Goal: Task Accomplishment & Management: Manage account settings

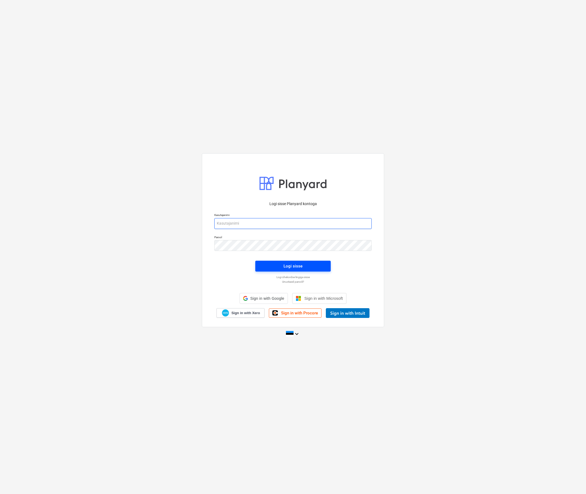
type input "[EMAIL_ADDRESS][DOMAIN_NAME]"
click at [294, 268] on div "Logi sisse" at bounding box center [293, 266] width 19 height 7
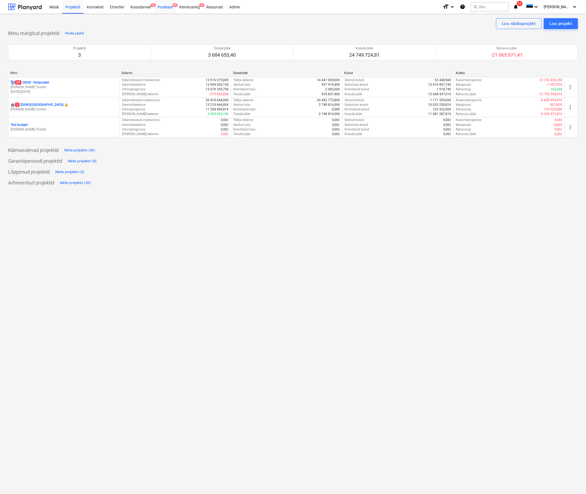
click at [165, 7] on div "Postkast 9+" at bounding box center [165, 7] width 22 height 14
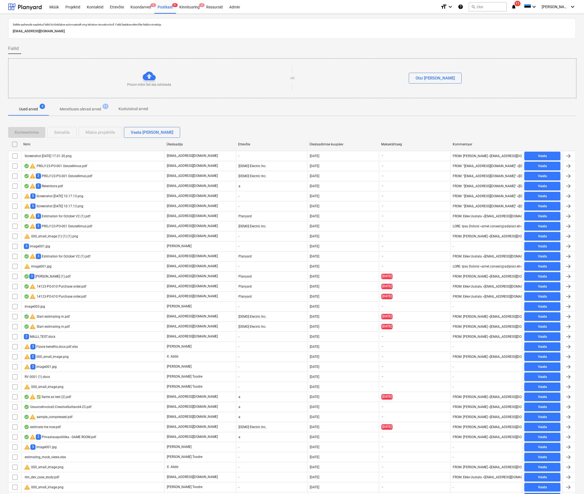
click at [80, 29] on p "[EMAIL_ADDRESS][DOMAIN_NAME]" at bounding box center [292, 32] width 559 height 6
click at [79, 31] on p "[EMAIL_ADDRESS][DOMAIN_NAME]" at bounding box center [292, 32] width 559 height 6
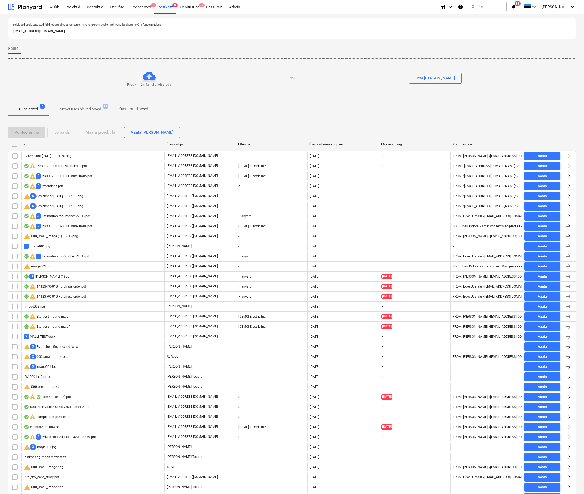
click at [79, 30] on p "[EMAIL_ADDRESS][DOMAIN_NAME]" at bounding box center [292, 32] width 559 height 6
click at [80, 109] on p "Menetluses olevad arved" at bounding box center [81, 109] width 42 height 6
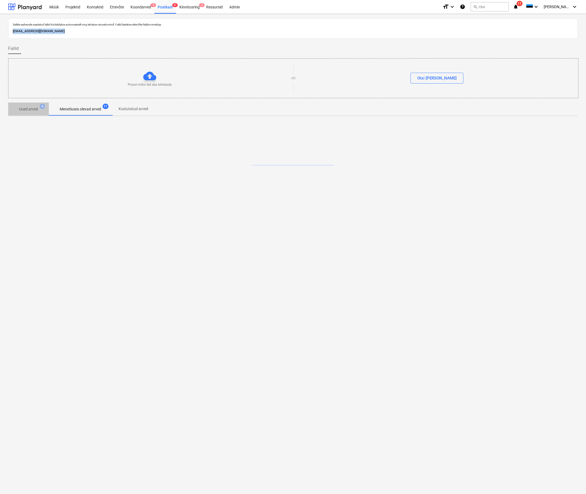
click at [27, 105] on span "Uued arved 4" at bounding box center [28, 109] width 41 height 10
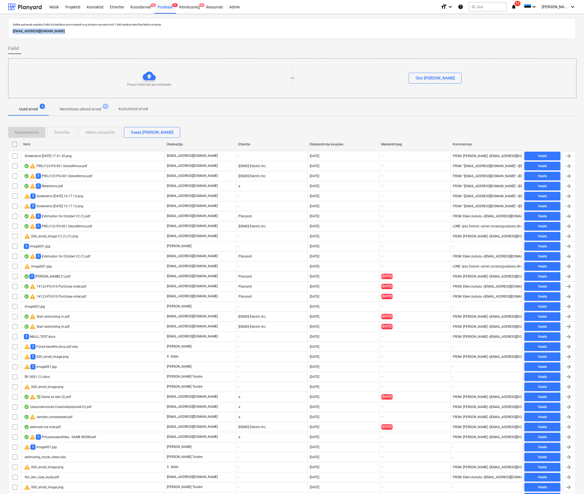
click at [335, 145] on div "Üleslaadimise kuupäev" at bounding box center [343, 145] width 67 height 4
checkbox input "false"
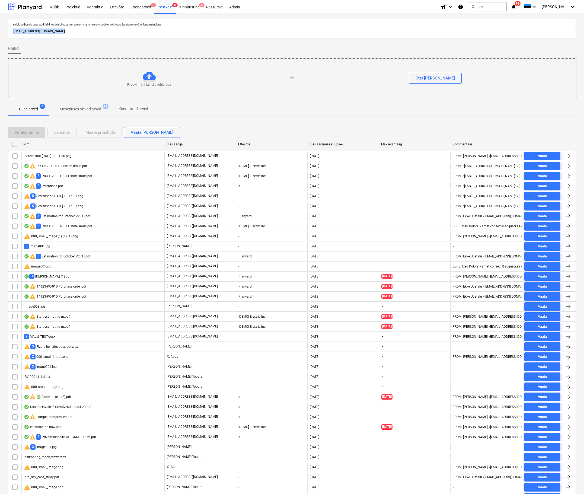
checkbox input "false"
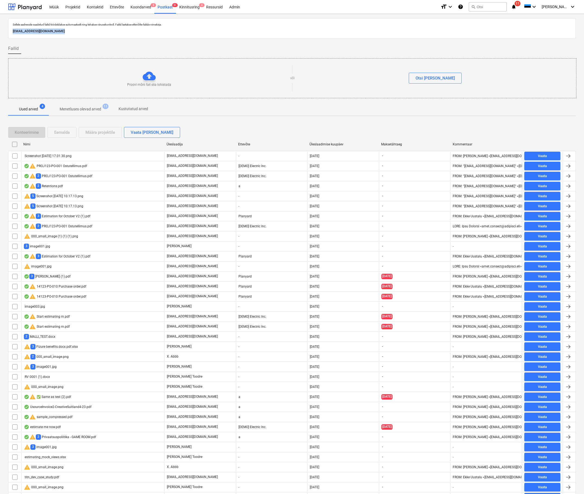
checkbox input "false"
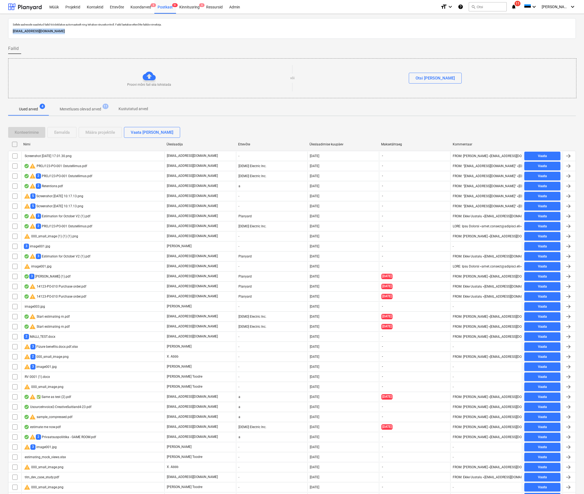
checkbox input "false"
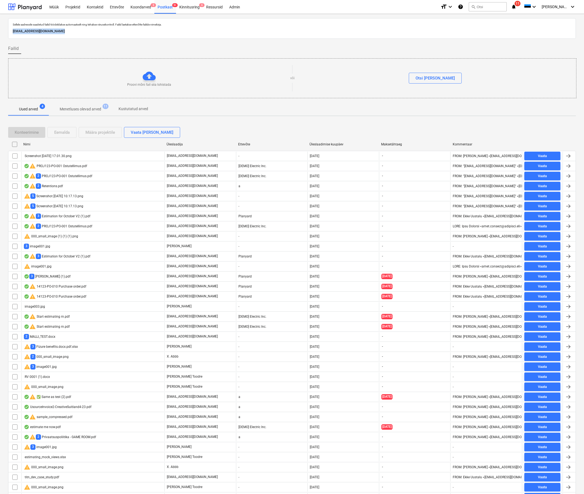
checkbox input "false"
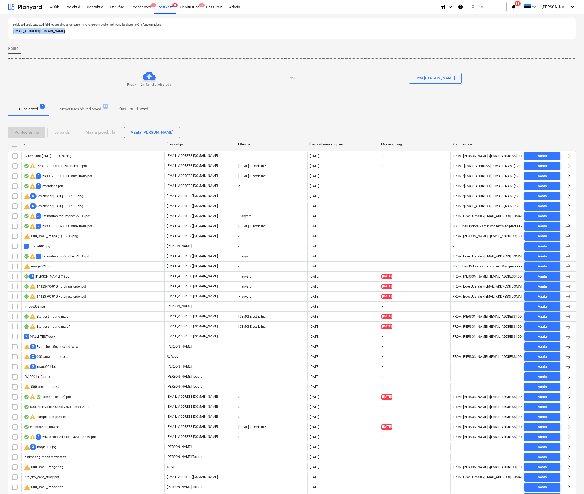
checkbox input "false"
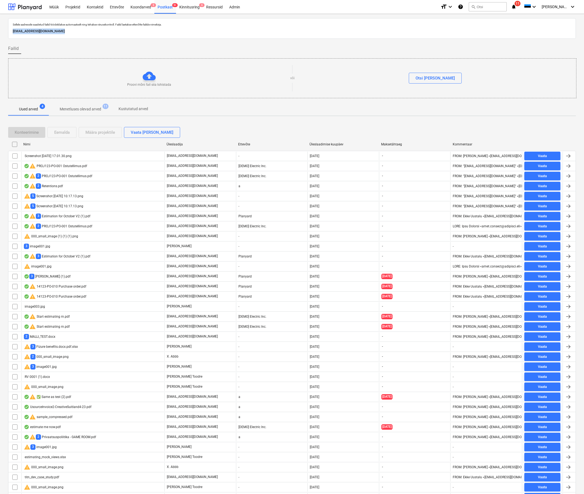
checkbox input "false"
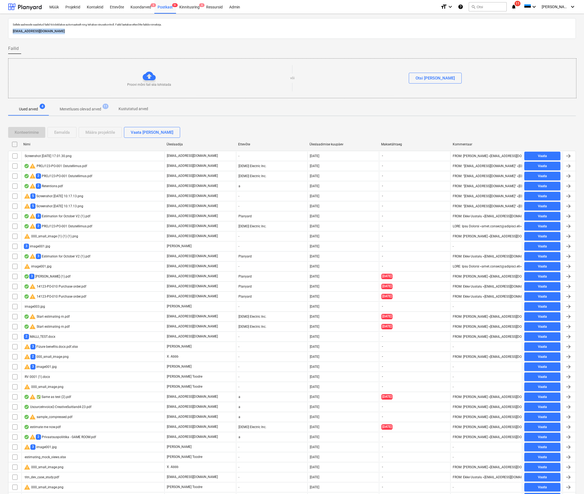
checkbox input "false"
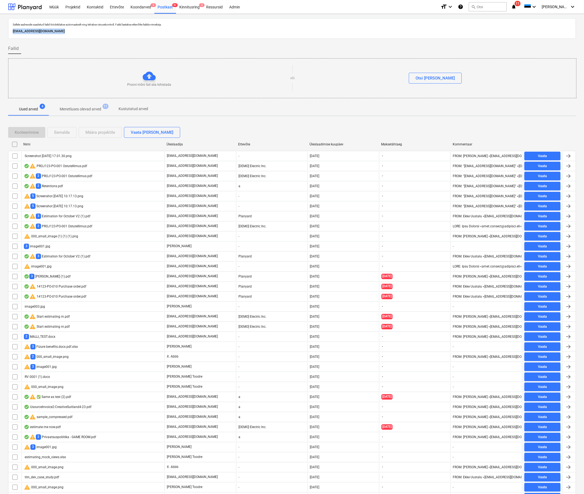
checkbox input "false"
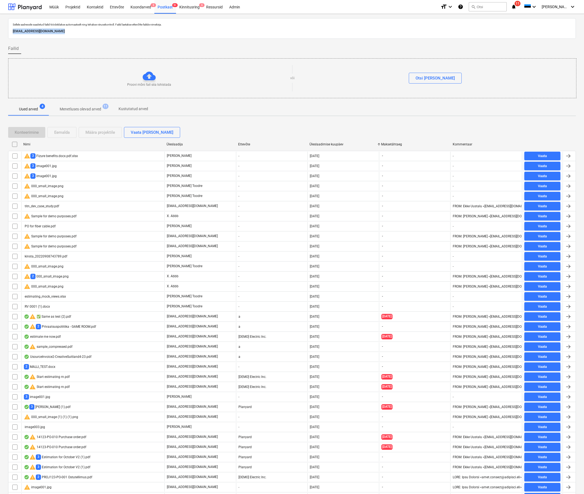
click at [335, 145] on div "Üleslaadimise kuupäev" at bounding box center [343, 145] width 67 height 4
checkbox input "false"
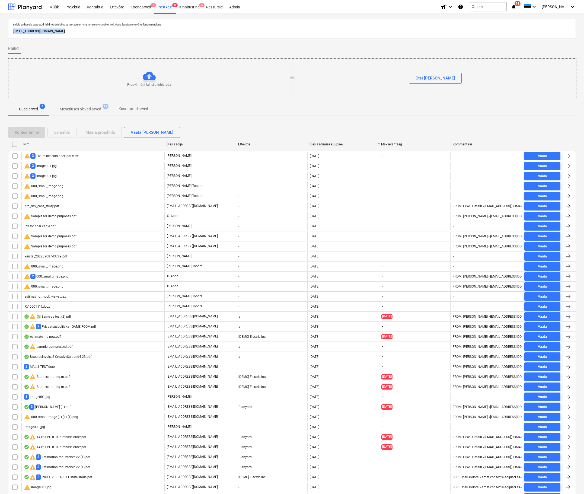
checkbox input "false"
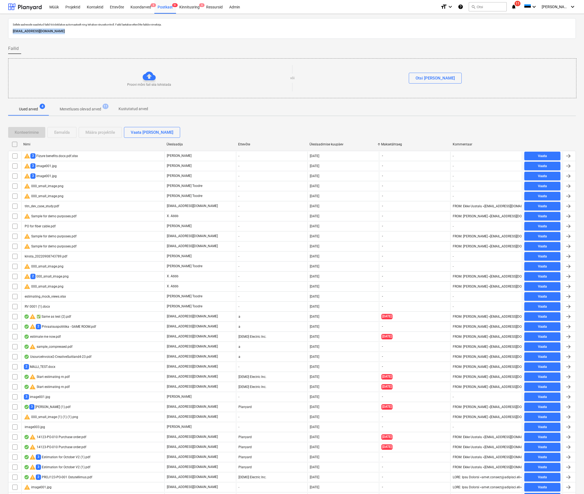
checkbox input "false"
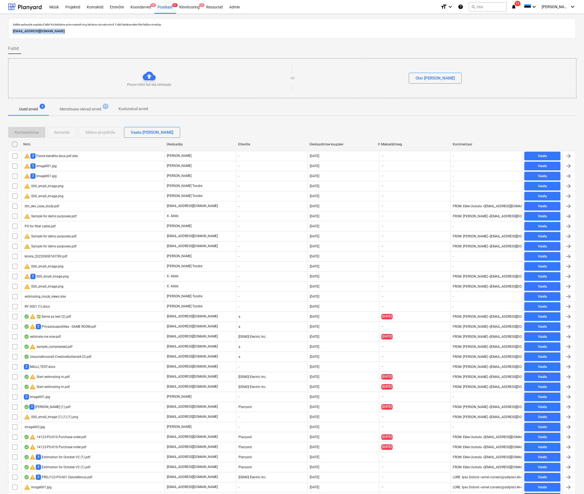
checkbox input "false"
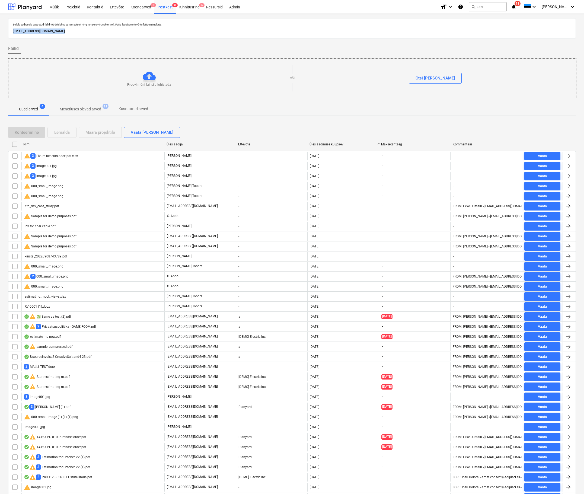
checkbox input "false"
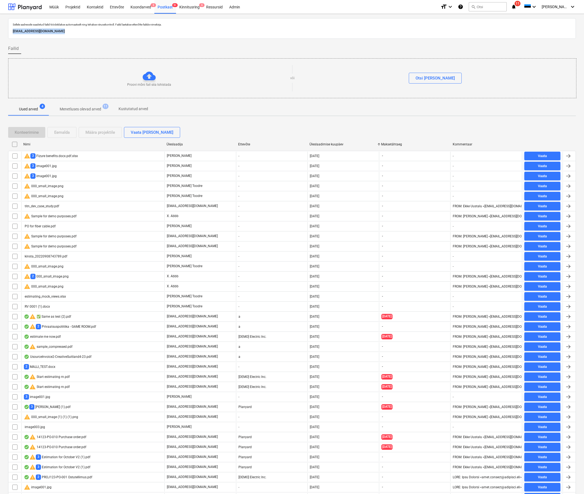
checkbox input "false"
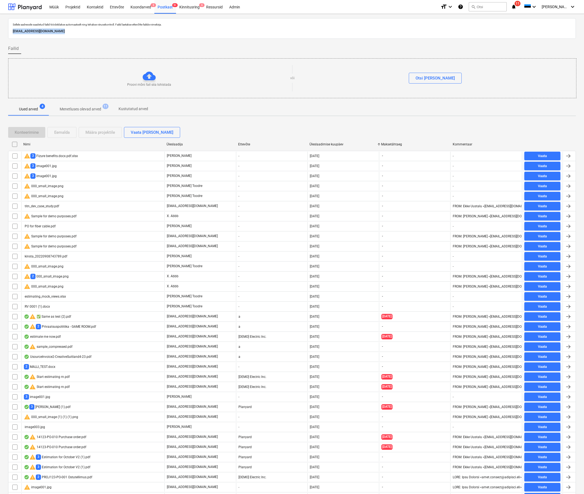
checkbox input "false"
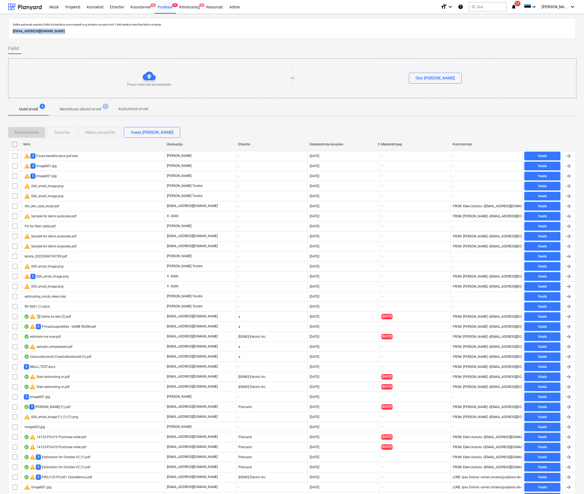
checkbox input "false"
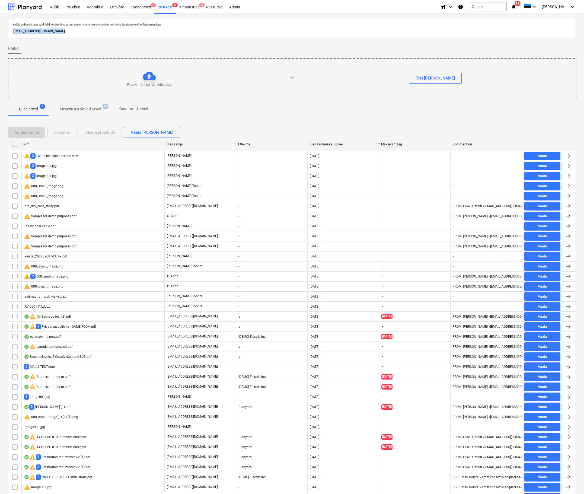
checkbox input "false"
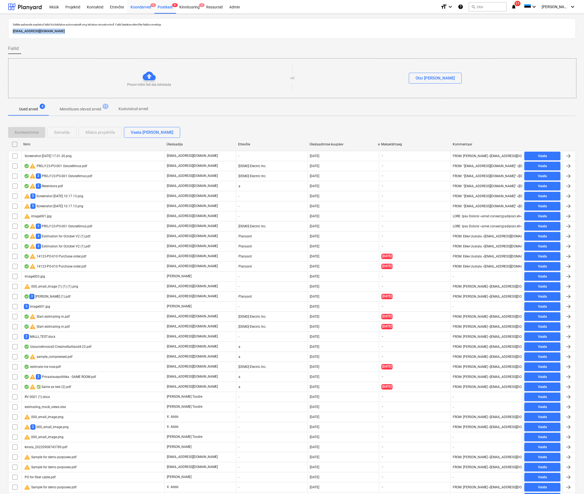
click at [141, 5] on div "Koondarved 3" at bounding box center [140, 7] width 27 height 14
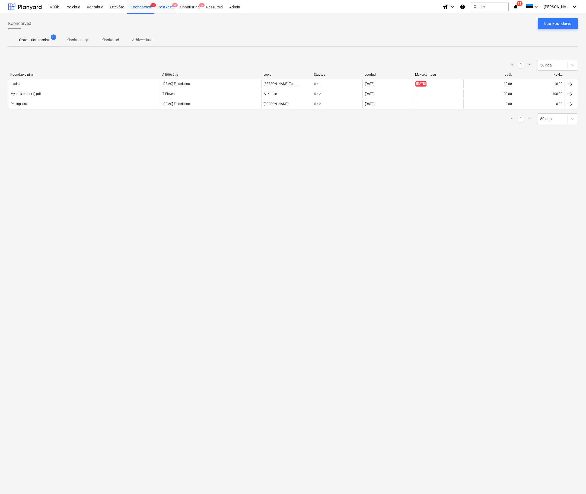
click at [170, 7] on div "Postkast 9+" at bounding box center [165, 7] width 22 height 14
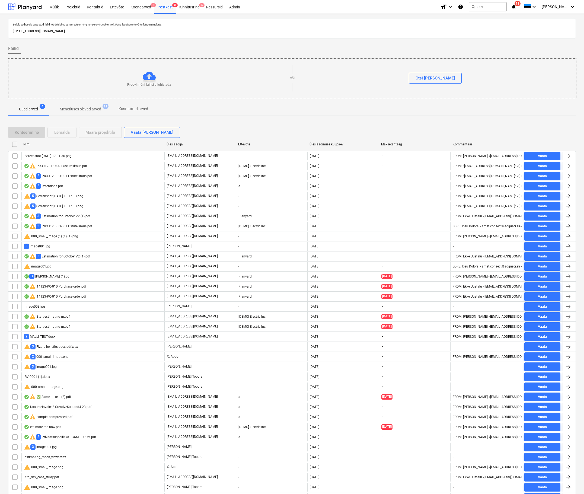
click at [73, 108] on p "Menetluses olevad arved" at bounding box center [81, 109] width 42 height 6
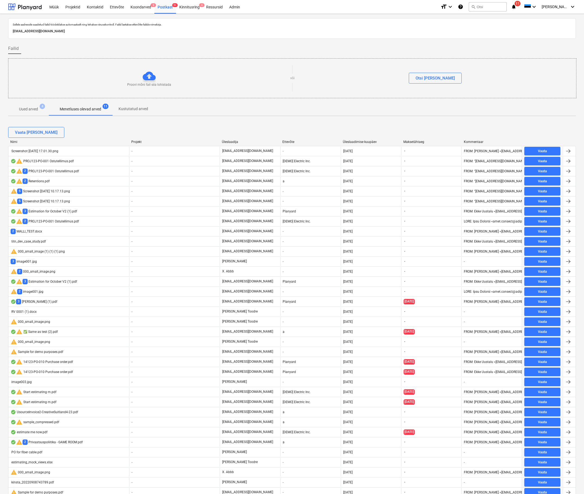
click at [355, 140] on div "Üleslaadimise kuupäev" at bounding box center [371, 142] width 56 height 4
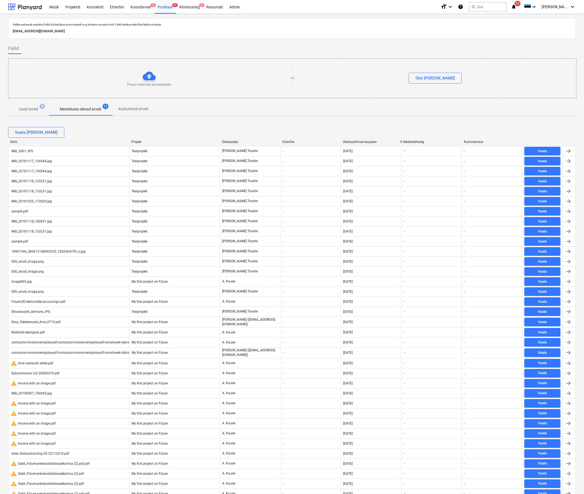
click at [355, 140] on div "Üleslaadimise kuupäev" at bounding box center [371, 142] width 56 height 4
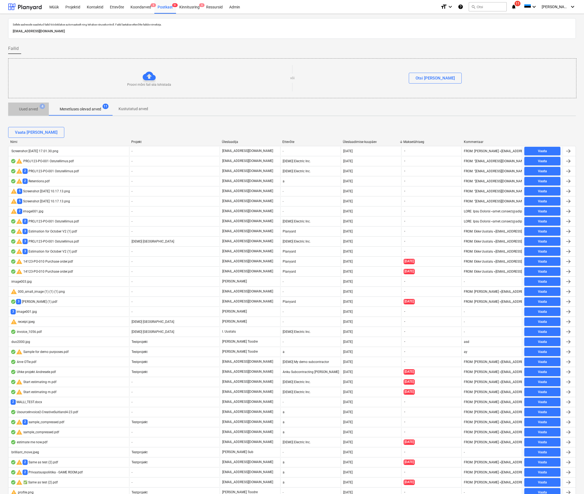
click at [30, 111] on p "Uued arved" at bounding box center [28, 109] width 19 height 6
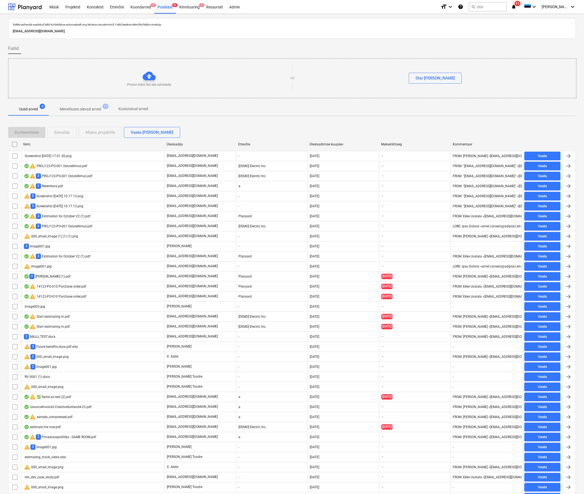
click at [77, 110] on p "Menetluses olevad arved" at bounding box center [81, 109] width 42 height 6
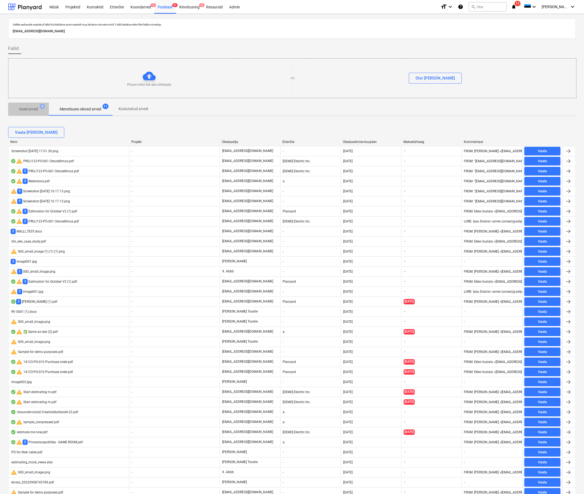
click at [35, 111] on p "Uued arved" at bounding box center [28, 109] width 19 height 6
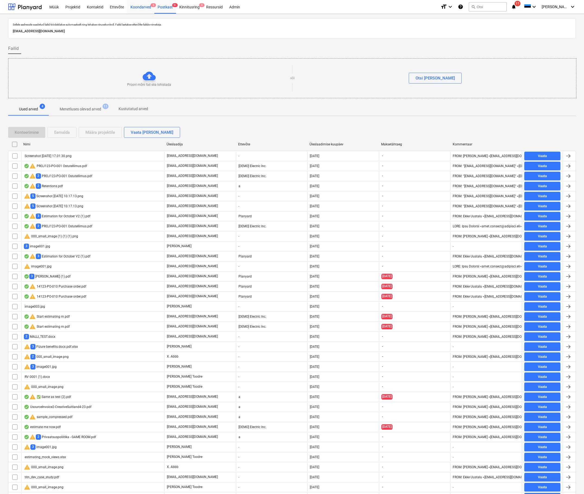
click at [135, 7] on div "Koondarved 3" at bounding box center [140, 7] width 27 height 14
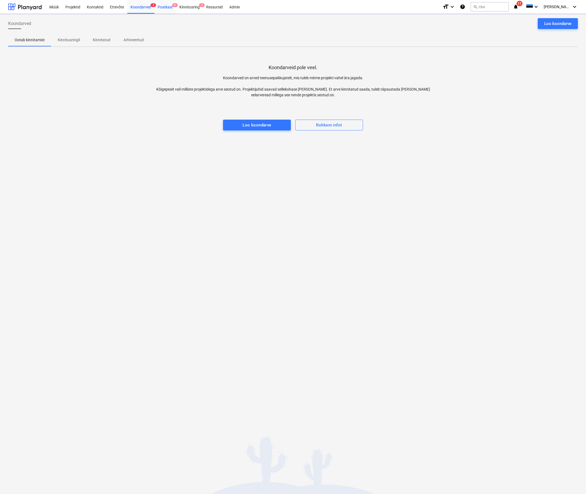
click at [168, 7] on div "Postkast 9+" at bounding box center [165, 7] width 22 height 14
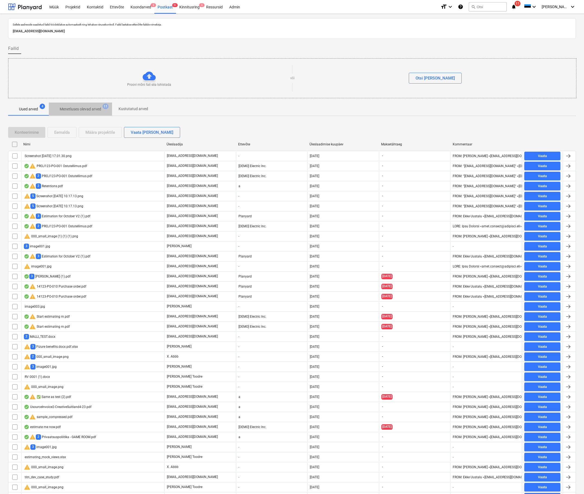
click at [78, 114] on span "Menetluses olevad arved 11" at bounding box center [80, 109] width 63 height 10
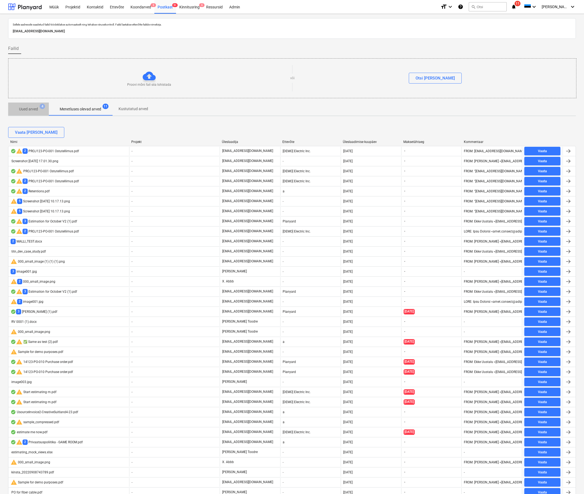
click at [35, 111] on p "Uued arved" at bounding box center [28, 109] width 19 height 6
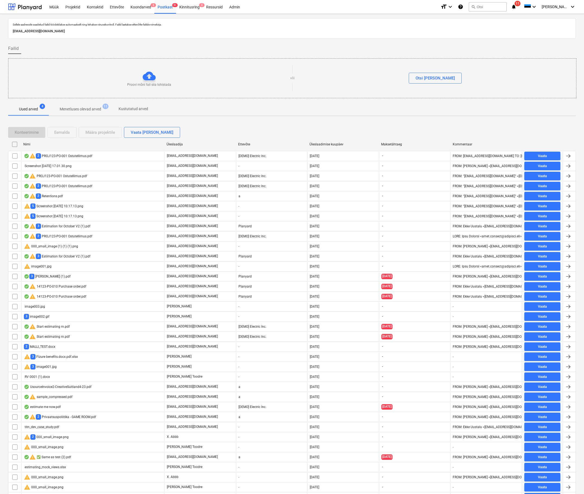
click at [84, 112] on p "Menetluses olevad arved" at bounding box center [81, 109] width 42 height 6
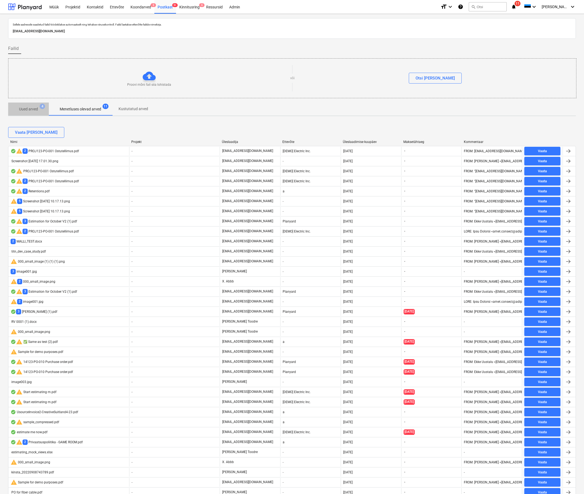
click at [32, 111] on p "Uued arved" at bounding box center [28, 109] width 19 height 6
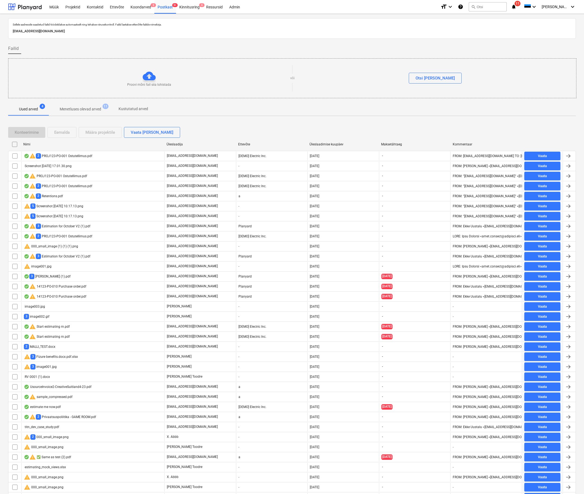
click at [86, 106] on span "Menetluses olevad arved 11" at bounding box center [80, 109] width 63 height 10
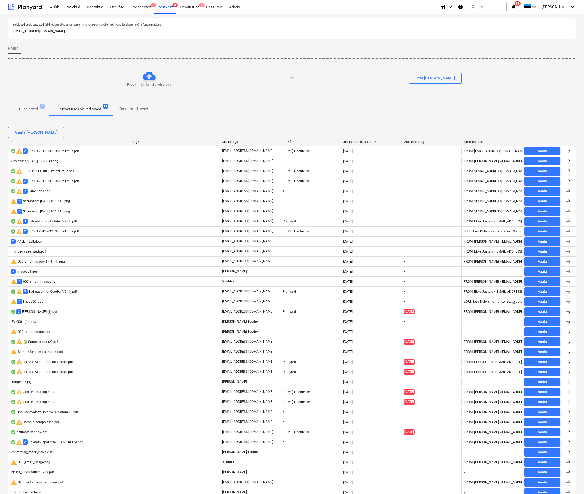
click at [25, 111] on p "Uued arved" at bounding box center [28, 109] width 19 height 6
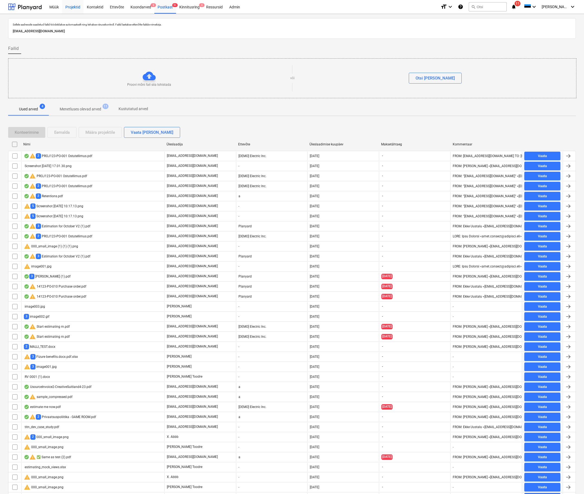
click at [73, 8] on div "Projektid" at bounding box center [72, 7] width 21 height 14
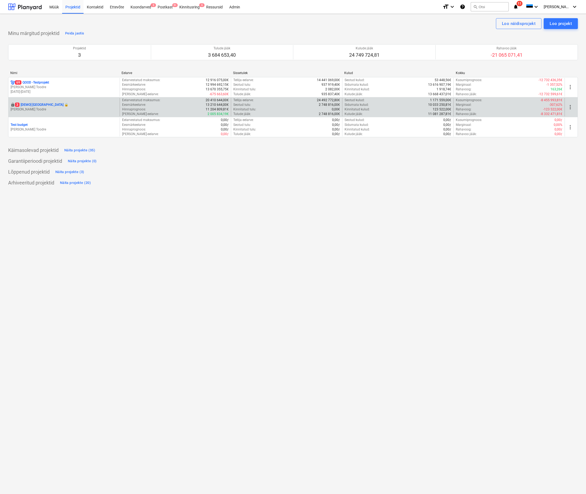
click at [55, 105] on p "3 [DEMO] Stone Road House 🔒" at bounding box center [41, 105] width 53 height 5
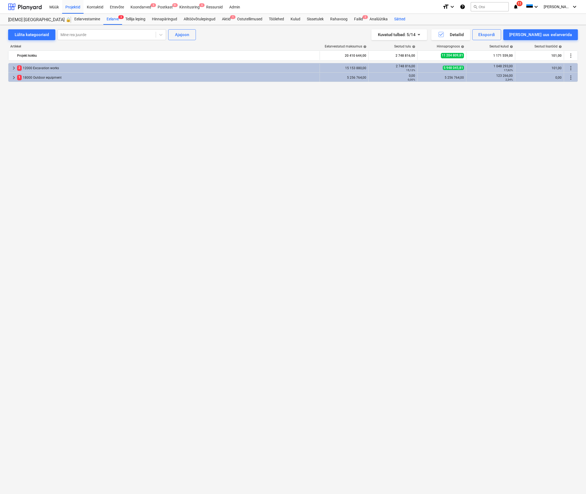
click at [403, 14] on div "Sätted" at bounding box center [400, 19] width 18 height 11
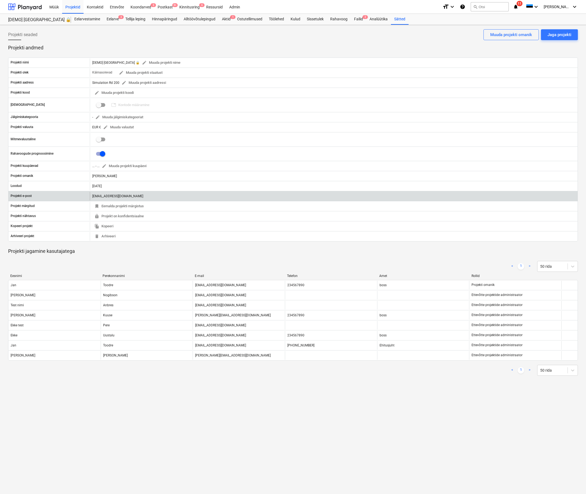
click at [161, 195] on div "2fc6d1cc-d614-4fb3-9bfa-89568bf47b08@projects.planyard.com" at bounding box center [334, 196] width 488 height 9
copy div "2fc6d1cc-d614-4fb3-9bfa-89568bf47b08@projects.planyard.com"
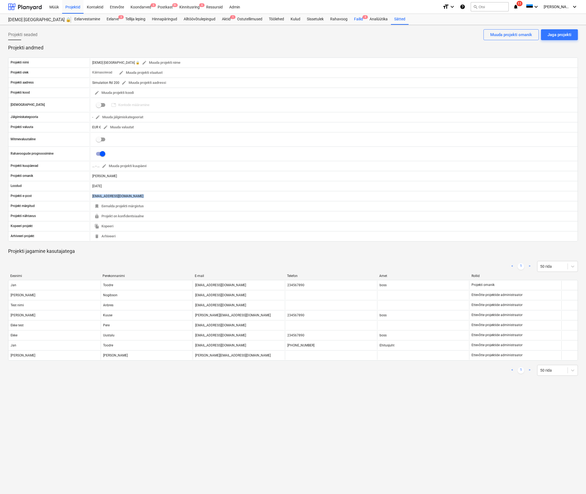
click at [357, 20] on div "Failid 4" at bounding box center [358, 19] width 15 height 11
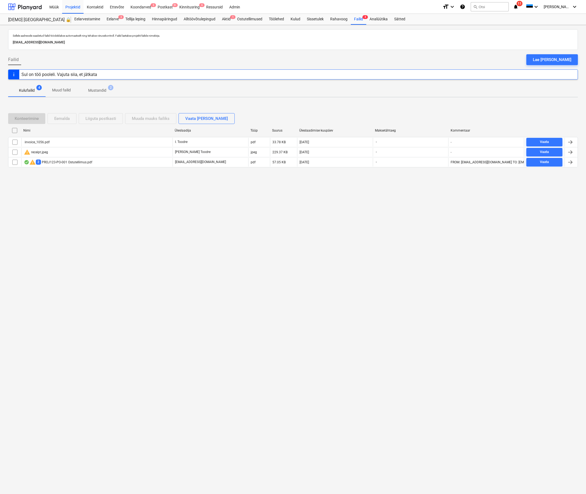
drag, startPoint x: 119, startPoint y: 43, endPoint x: 26, endPoint y: 38, distance: 92.7
click at [26, 38] on div "Sellele aadressile saadetud failid töödeldakse automaatselt ning tehakse viirus…" at bounding box center [293, 40] width 563 height 14
copy div "Sellele aadressile saadetud failid töödeldakse automaatselt ning tehakse viirus…"
click at [67, 94] on span "Muud failid" at bounding box center [62, 90] width 32 height 9
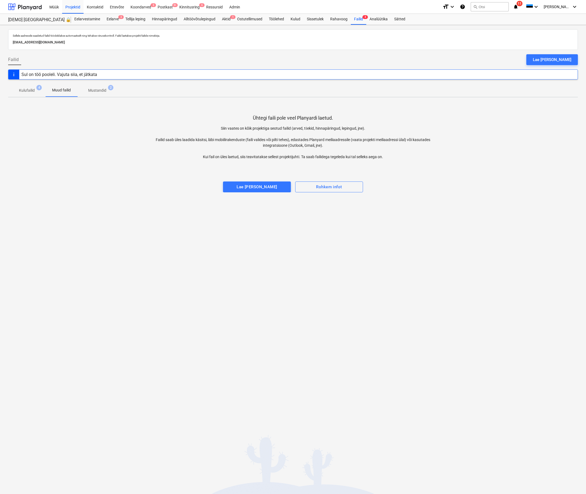
click at [23, 93] on p "Kulufailid" at bounding box center [27, 91] width 16 height 6
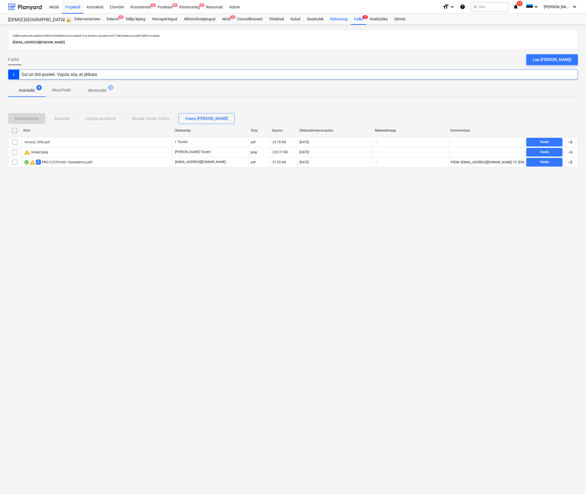
click at [337, 20] on div "Rahavoog" at bounding box center [339, 19] width 24 height 11
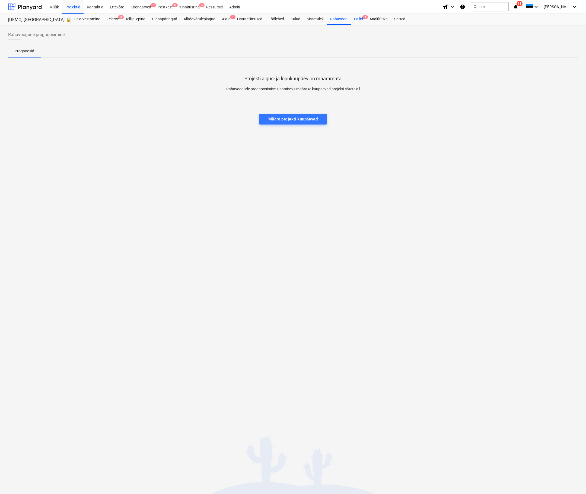
click at [362, 23] on div "Failid 4" at bounding box center [358, 19] width 15 height 11
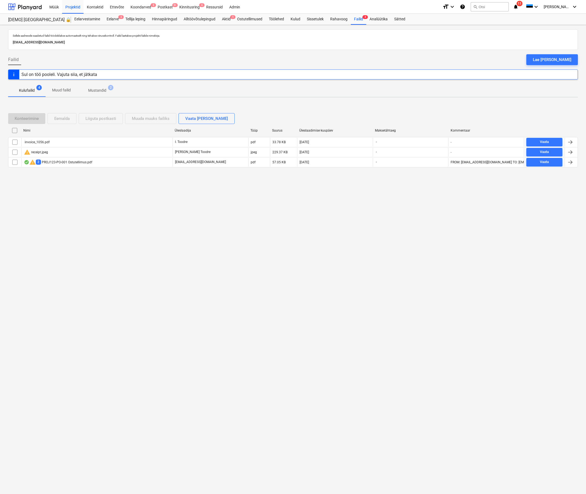
click at [63, 88] on p "Muud failid" at bounding box center [61, 90] width 19 height 6
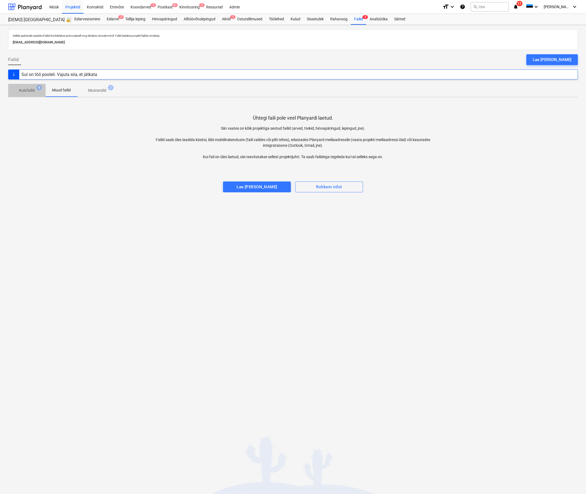
click at [33, 92] on p "Kulufailid" at bounding box center [27, 91] width 16 height 6
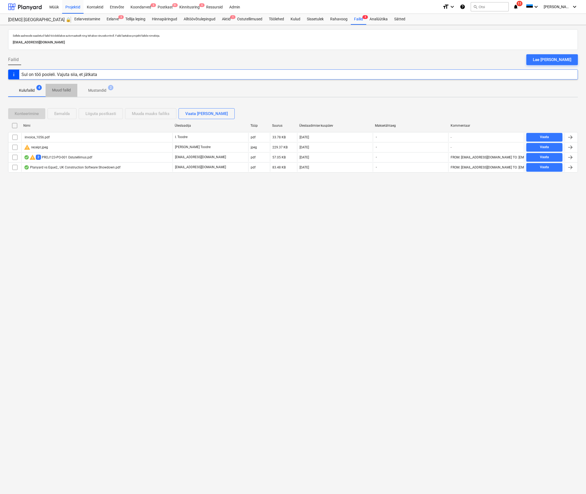
click at [59, 89] on p "Muud failid" at bounding box center [61, 90] width 19 height 6
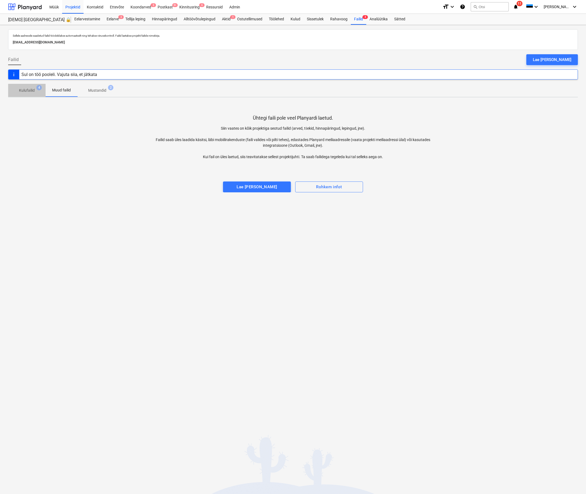
click at [24, 92] on p "Kulufailid" at bounding box center [27, 91] width 16 height 6
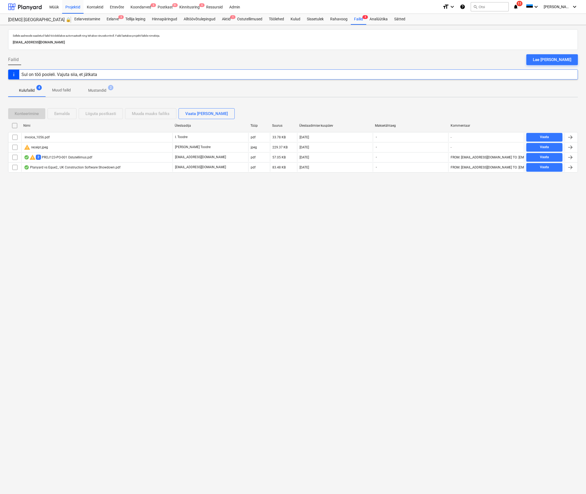
click at [48, 92] on span "Muud failid" at bounding box center [62, 90] width 32 height 9
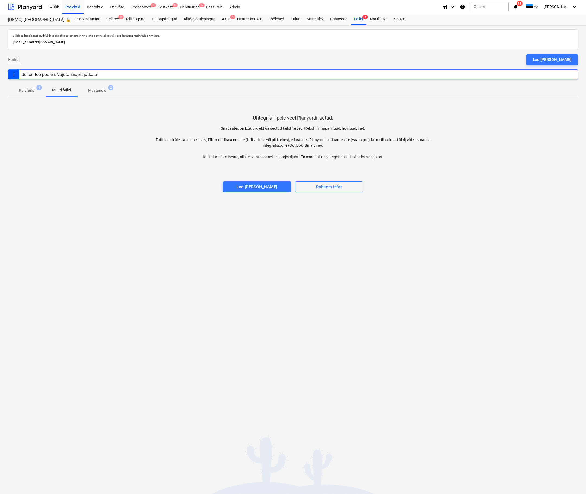
click at [35, 91] on span "Kulufailid 4" at bounding box center [27, 91] width 24 height 6
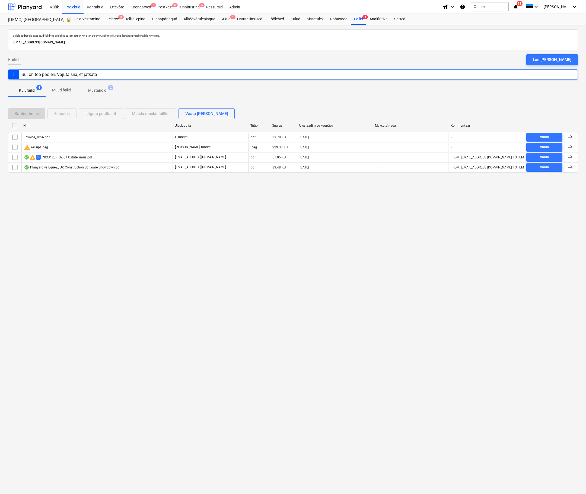
click at [58, 92] on p "Muud failid" at bounding box center [61, 90] width 19 height 6
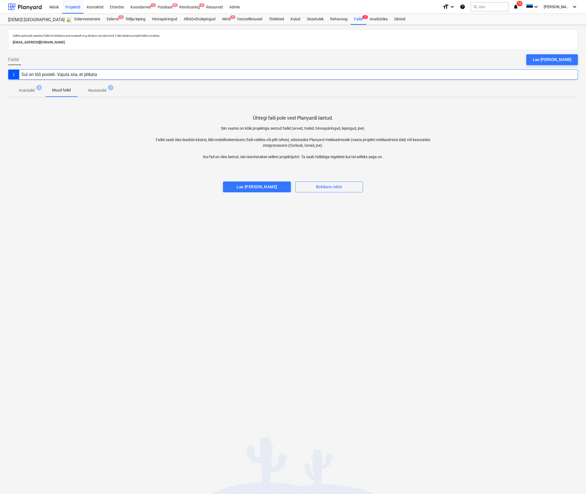
click at [25, 89] on p "Kulufailid" at bounding box center [27, 91] width 16 height 6
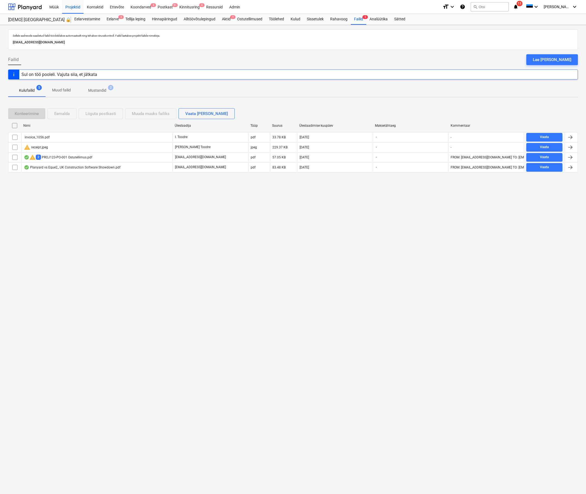
click at [61, 91] on p "Muud failid" at bounding box center [61, 90] width 19 height 6
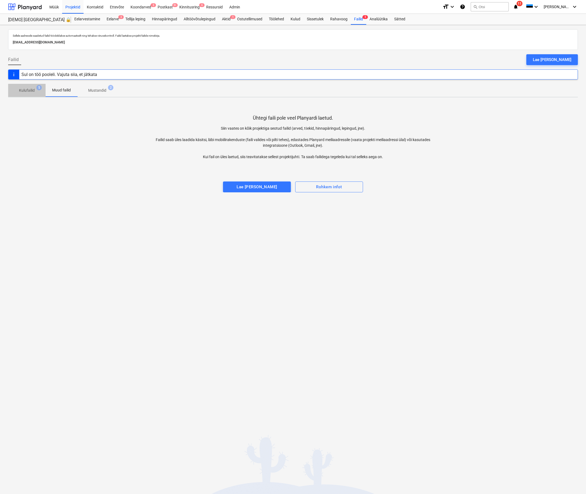
click at [18, 91] on span "Kulufailid 5" at bounding box center [27, 91] width 24 height 6
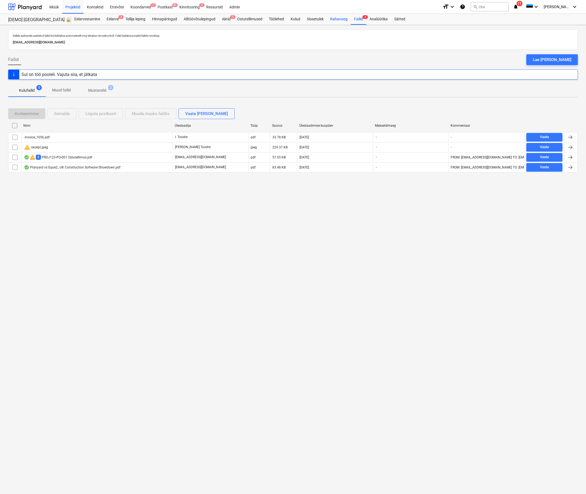
click at [337, 16] on div "Rahavoog" at bounding box center [339, 19] width 24 height 11
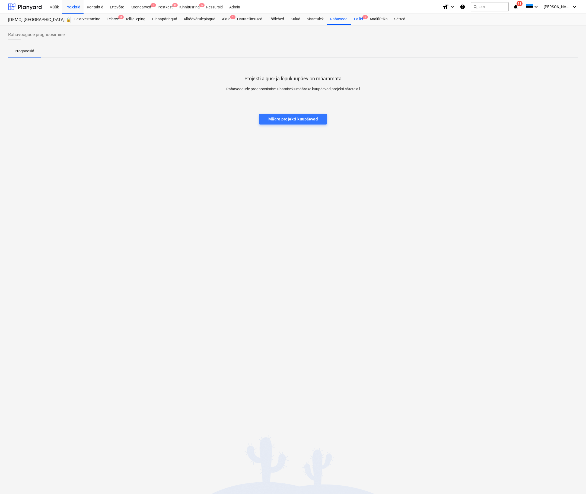
click at [361, 21] on div "Failid 5" at bounding box center [358, 19] width 15 height 11
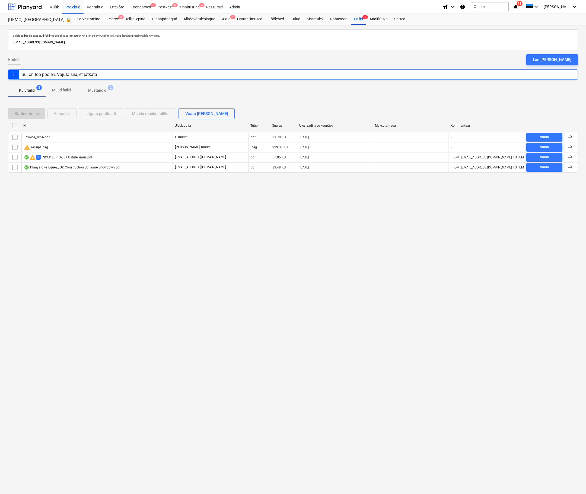
click at [65, 80] on div at bounding box center [293, 82] width 570 height 4
click at [65, 91] on p "Muud failid" at bounding box center [61, 90] width 19 height 6
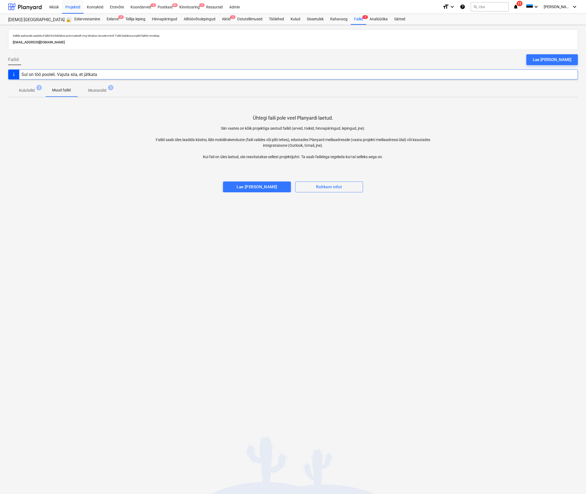
click at [27, 93] on p "Kulufailid" at bounding box center [27, 91] width 16 height 6
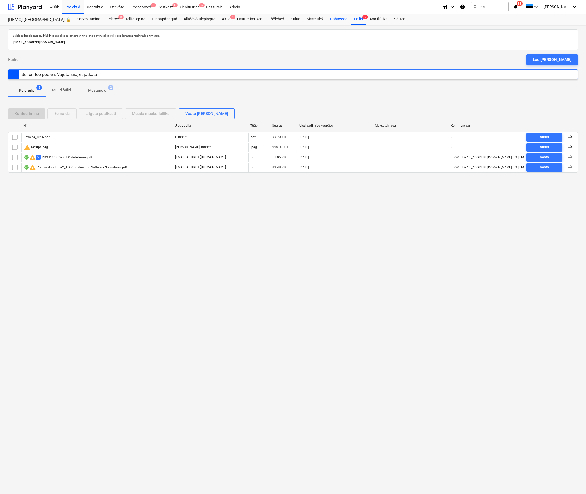
click at [341, 14] on div "Rahavoog" at bounding box center [339, 19] width 24 height 11
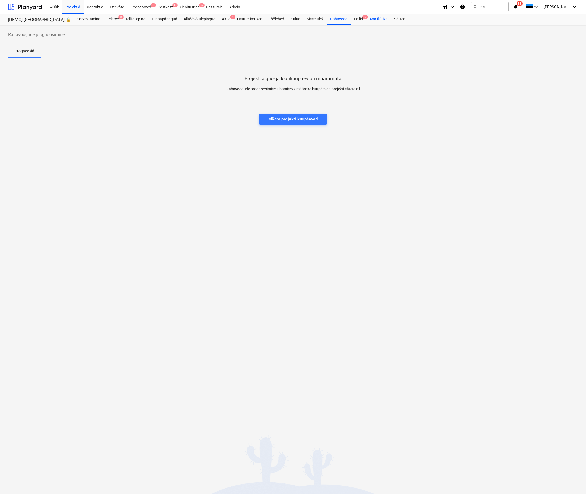
click at [369, 21] on div "Analüütika" at bounding box center [378, 19] width 25 height 11
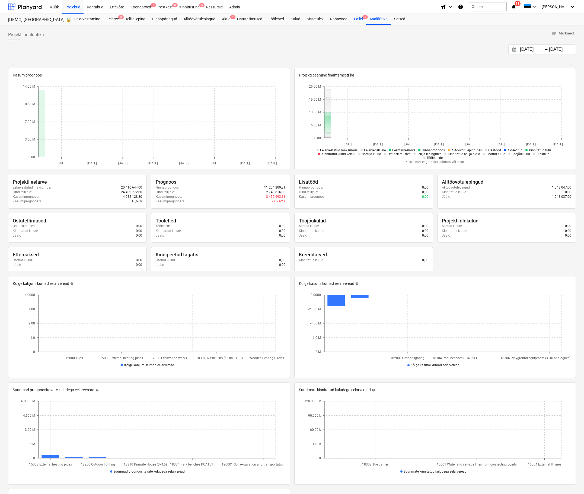
click at [356, 21] on div "Failid 5" at bounding box center [358, 19] width 15 height 11
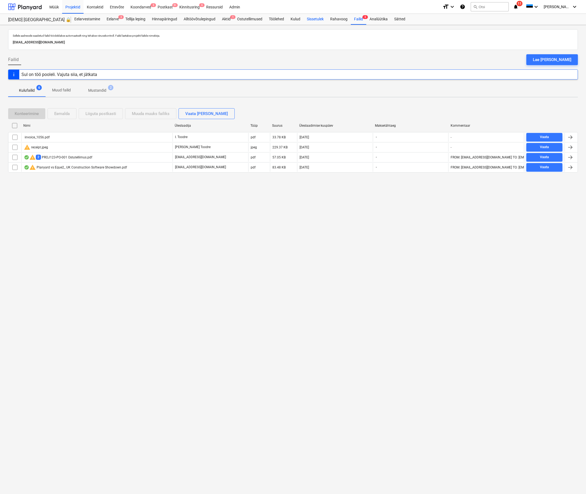
click at [323, 19] on div "Sissetulek" at bounding box center [315, 19] width 23 height 11
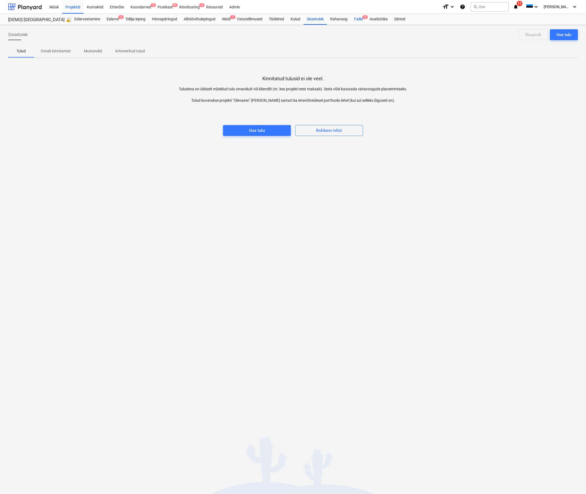
click at [363, 19] on div "Failid 6" at bounding box center [358, 19] width 15 height 11
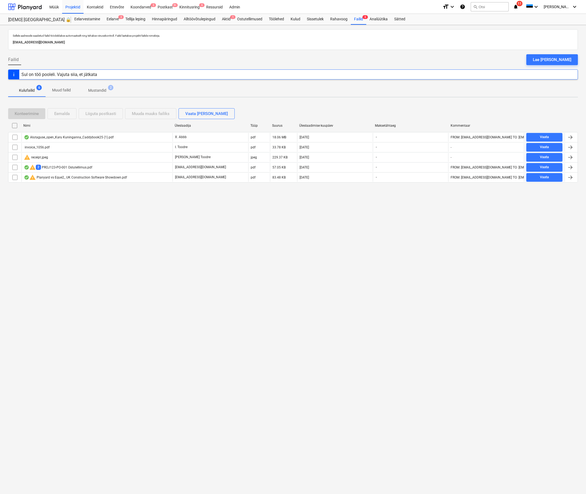
click at [332, 265] on div "Sellele aadressile saadetud failid töödeldakse automaatselt ning tehakse viirus…" at bounding box center [293, 259] width 586 height 469
click at [336, 275] on div "Sellele aadressile saadetud failid töödeldakse automaatselt ning tehakse viirus…" at bounding box center [293, 259] width 586 height 469
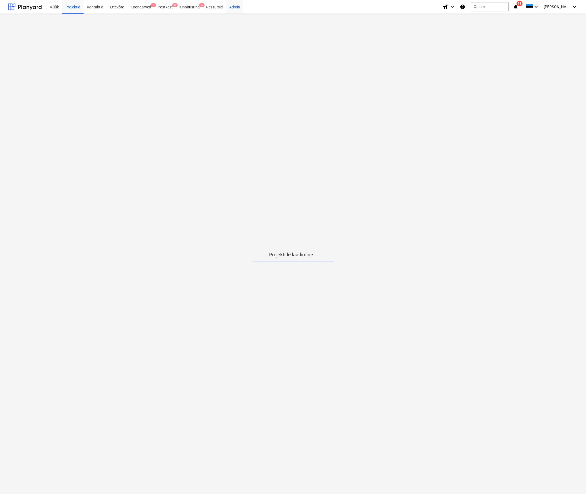
click at [234, 9] on div "Admin" at bounding box center [234, 7] width 17 height 14
click at [169, 11] on div "Postkast 9+" at bounding box center [165, 7] width 22 height 14
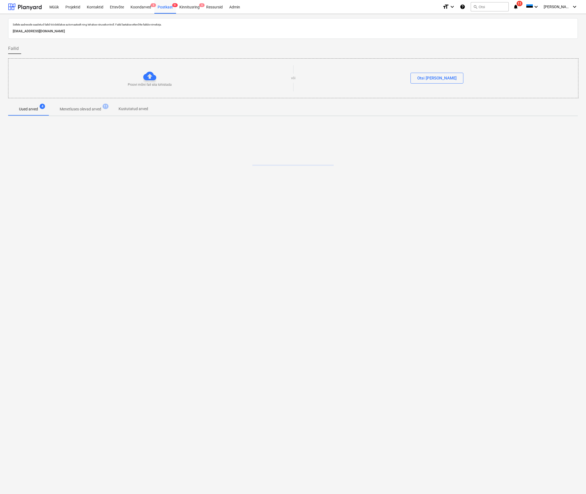
click at [103, 31] on p "[EMAIL_ADDRESS][DOMAIN_NAME]" at bounding box center [293, 32] width 561 height 6
copy p "[EMAIL_ADDRESS][DOMAIN_NAME]"
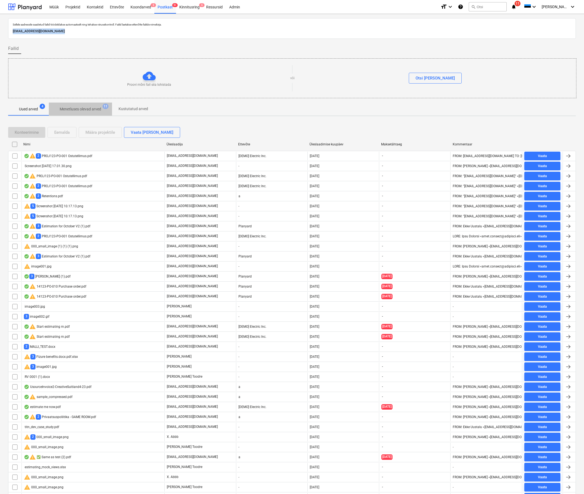
click at [82, 110] on p "Menetluses olevad arved" at bounding box center [81, 109] width 42 height 6
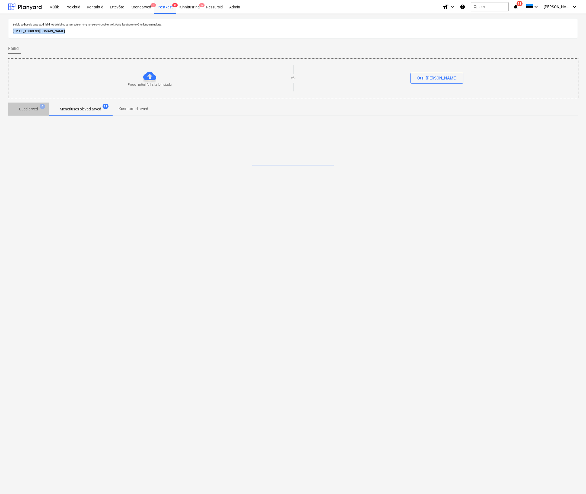
click at [28, 109] on p "Uued arved" at bounding box center [28, 109] width 19 height 6
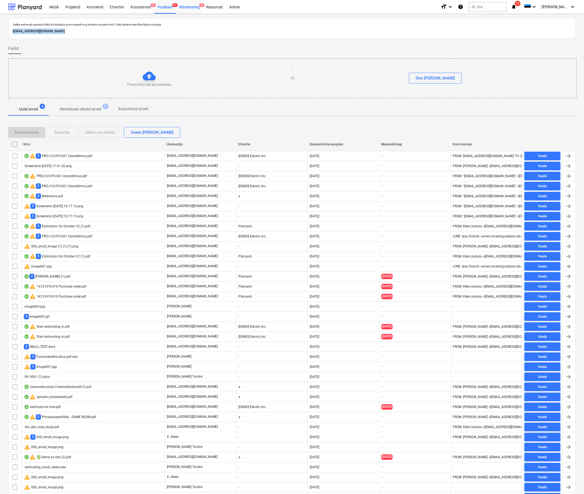
click at [184, 2] on div "Kinnitusring 6" at bounding box center [189, 7] width 27 height 14
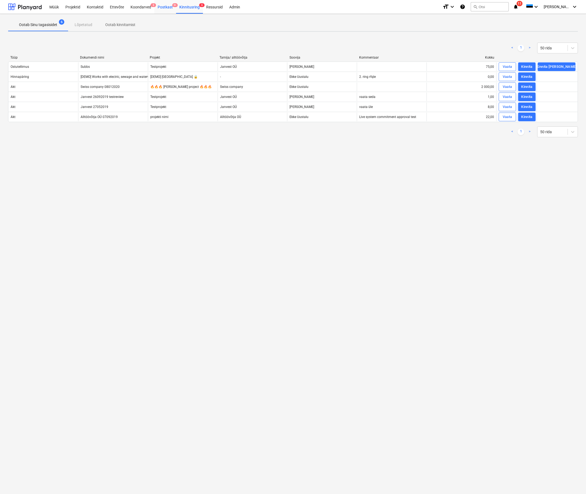
click at [163, 7] on div "Postkast 9+" at bounding box center [165, 7] width 22 height 14
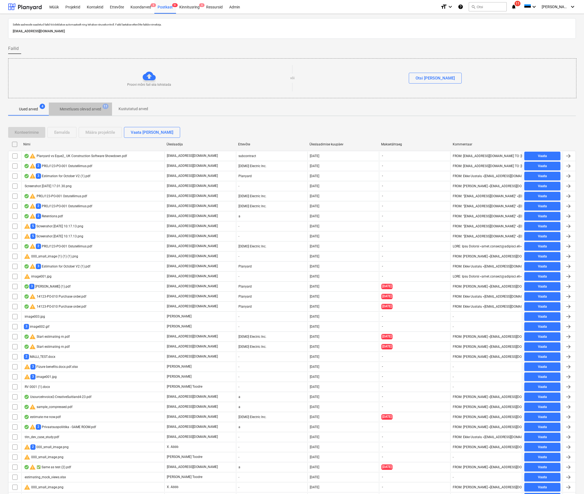
click at [85, 103] on button "Menetluses olevad arved 11" at bounding box center [80, 109] width 63 height 13
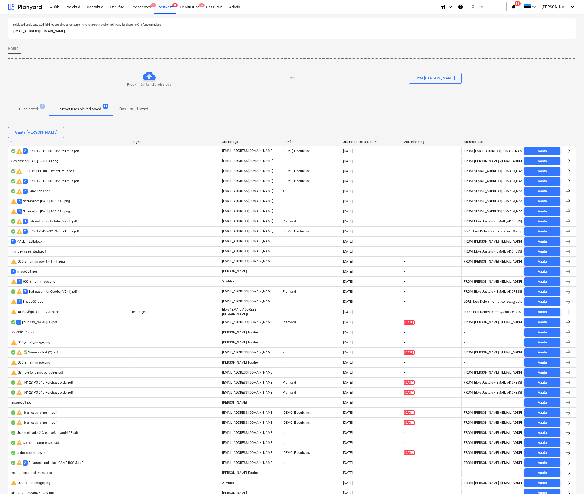
click at [27, 112] on p "Uued arved" at bounding box center [28, 109] width 19 height 6
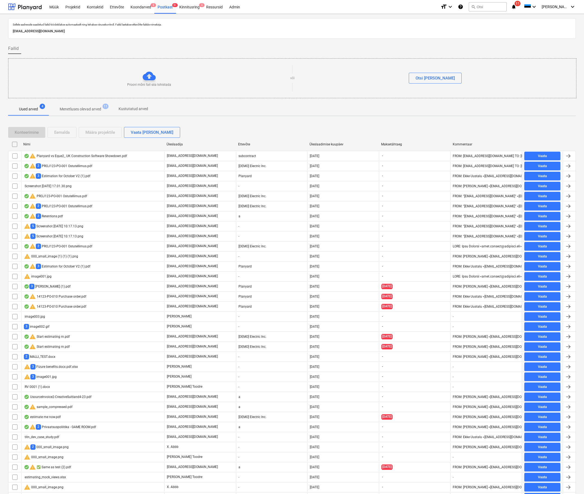
click at [85, 106] on p "Menetluses olevad arved" at bounding box center [81, 109] width 42 height 6
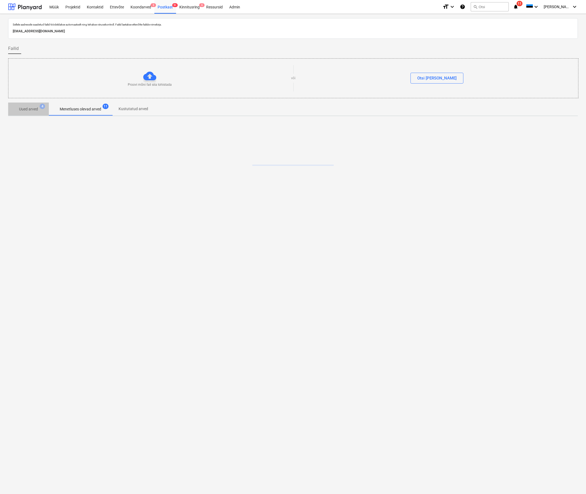
click at [25, 109] on p "Uued arved" at bounding box center [28, 109] width 19 height 6
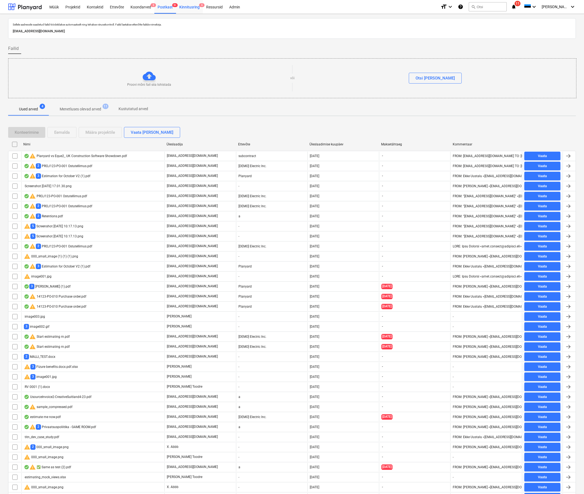
click at [193, 10] on div "Kinnitusring 6" at bounding box center [189, 7] width 27 height 14
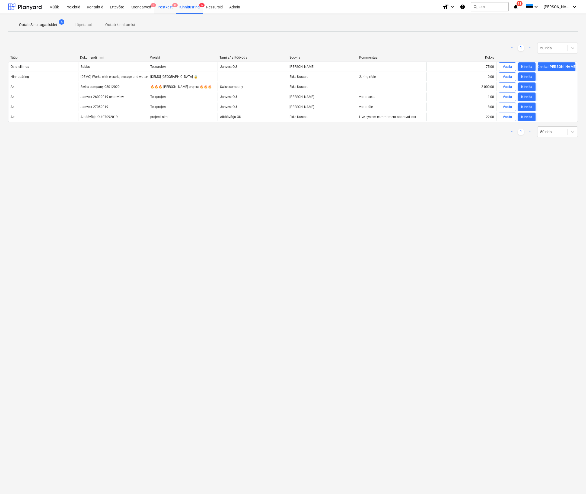
click at [157, 10] on div "Postkast 9+" at bounding box center [165, 7] width 22 height 14
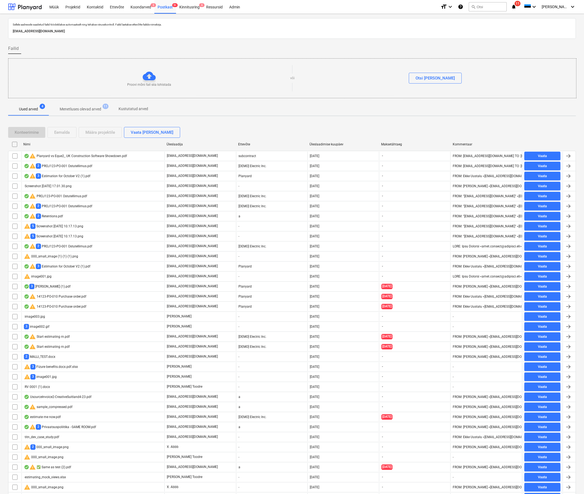
click at [80, 109] on p "Menetluses olevad arved" at bounding box center [81, 109] width 42 height 6
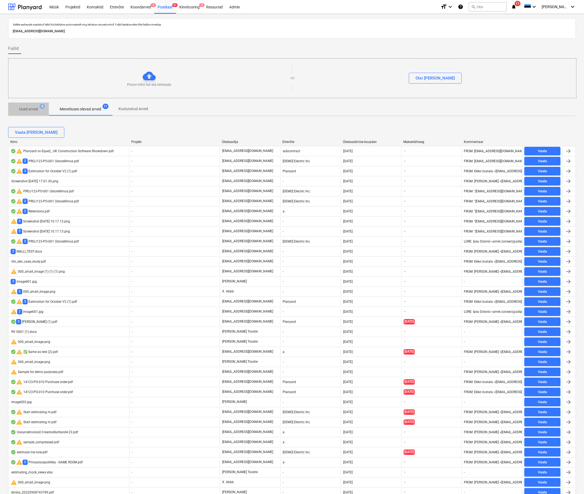
click at [25, 112] on span "Uued arved 4" at bounding box center [28, 109] width 41 height 10
